Goal: Task Accomplishment & Management: Manage account settings

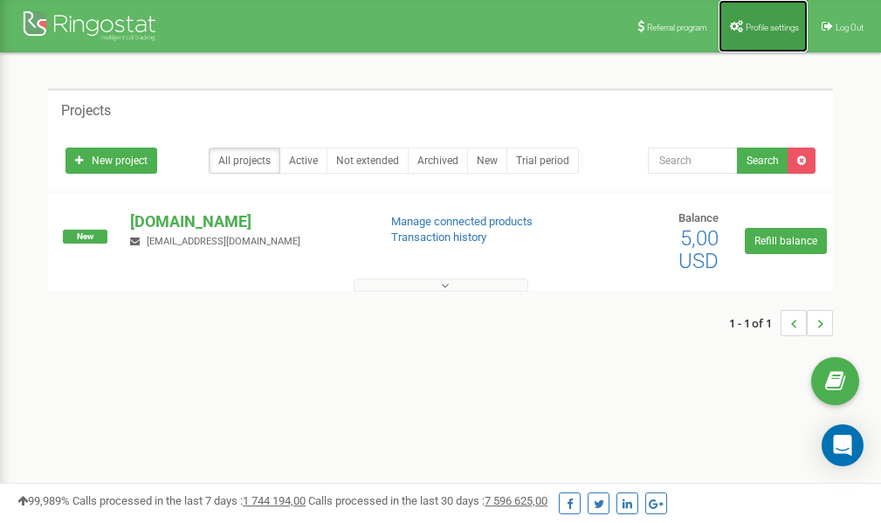
click at [760, 25] on span "Profile settings" at bounding box center [771, 28] width 53 height 10
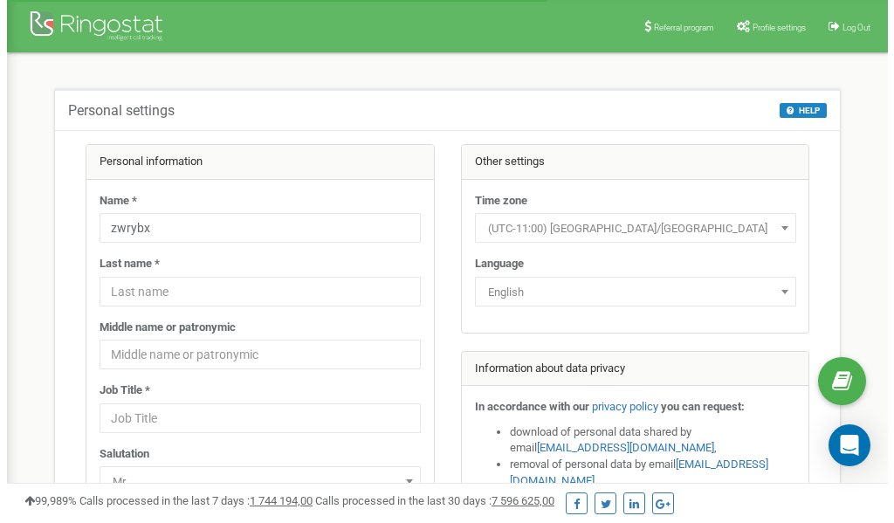
scroll to position [87, 0]
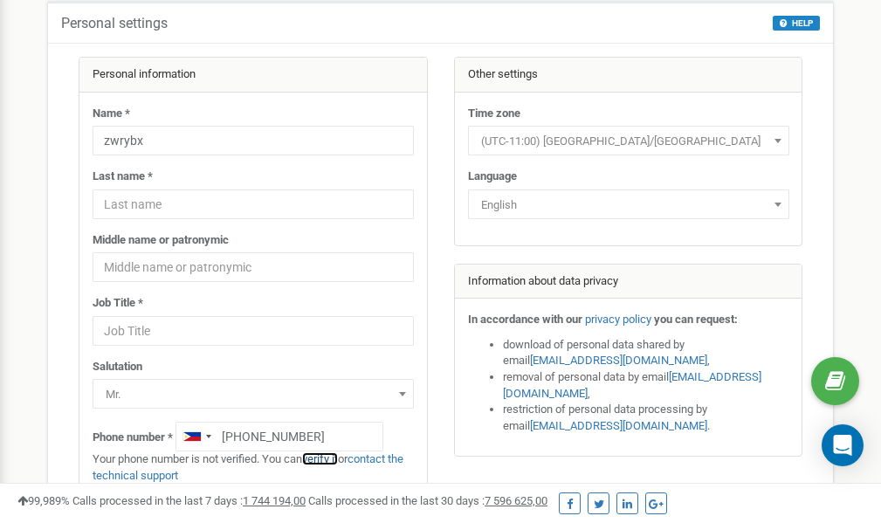
click at [322, 457] on link "verify it" at bounding box center [320, 458] width 36 height 13
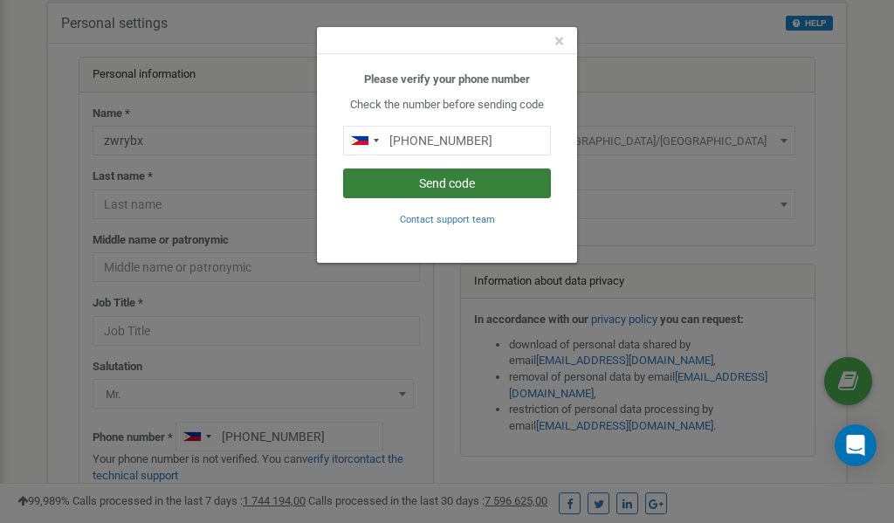
click at [414, 188] on button "Send code" at bounding box center [447, 183] width 208 height 30
